Goal: Transaction & Acquisition: Obtain resource

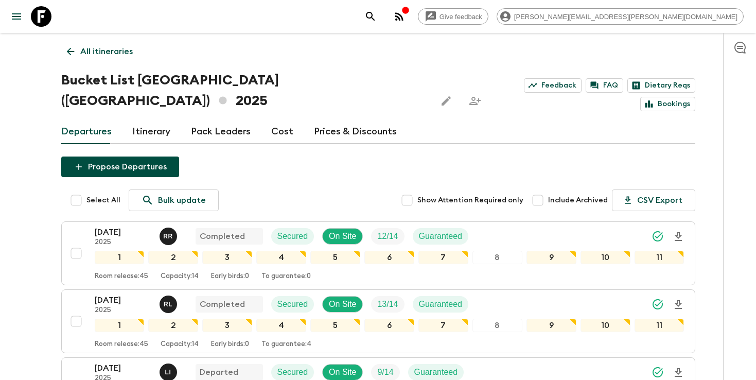
click at [377, 22] on icon "search adventures" at bounding box center [370, 16] width 12 height 12
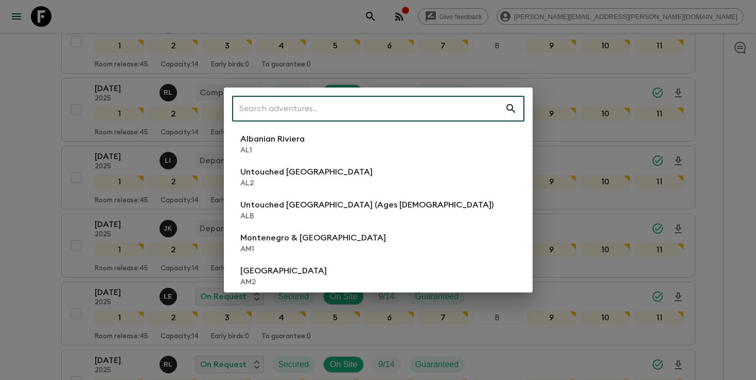
scroll to position [211, 0]
click at [403, 109] on input "text" at bounding box center [368, 108] width 273 height 29
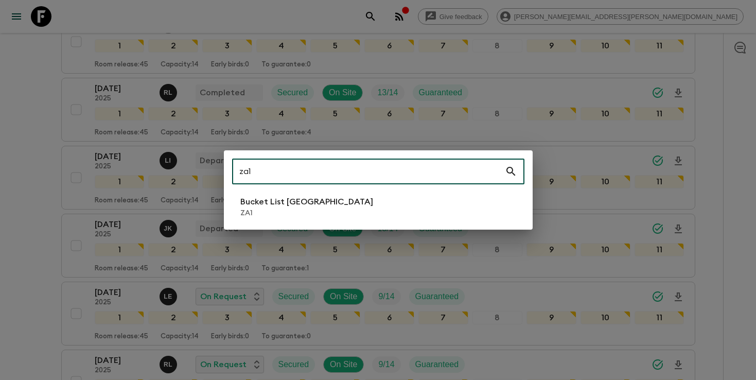
type input "za1"
click at [327, 207] on p "Bucket List [GEOGRAPHIC_DATA]" at bounding box center [306, 201] width 133 height 12
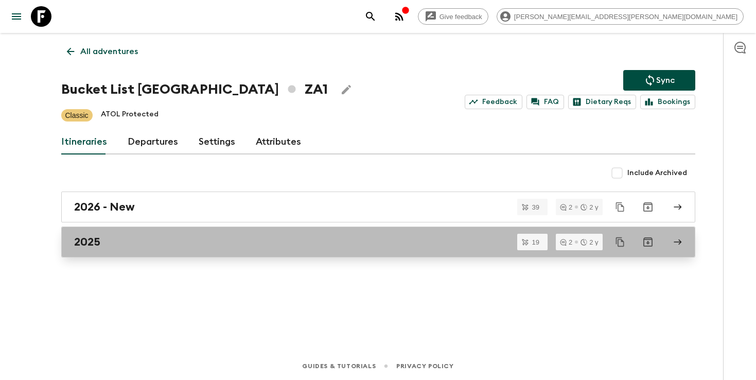
click at [241, 237] on div "2025" at bounding box center [368, 241] width 588 height 13
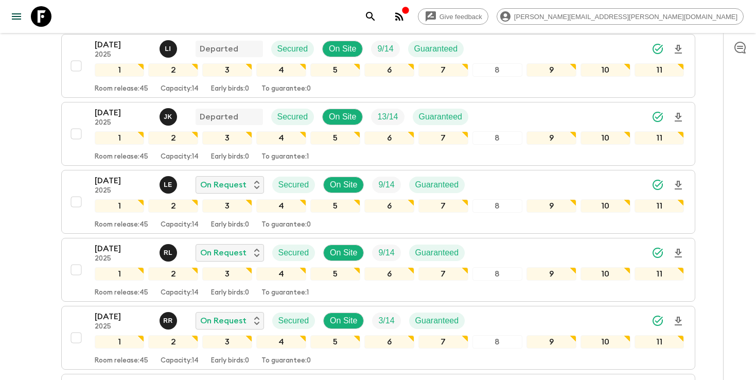
scroll to position [329, 0]
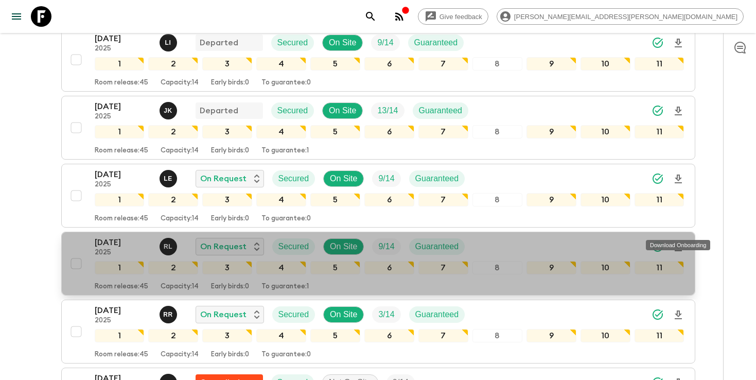
click at [682, 241] on icon "Download Onboarding" at bounding box center [678, 247] width 12 height 12
